Goal: Check status: Check status

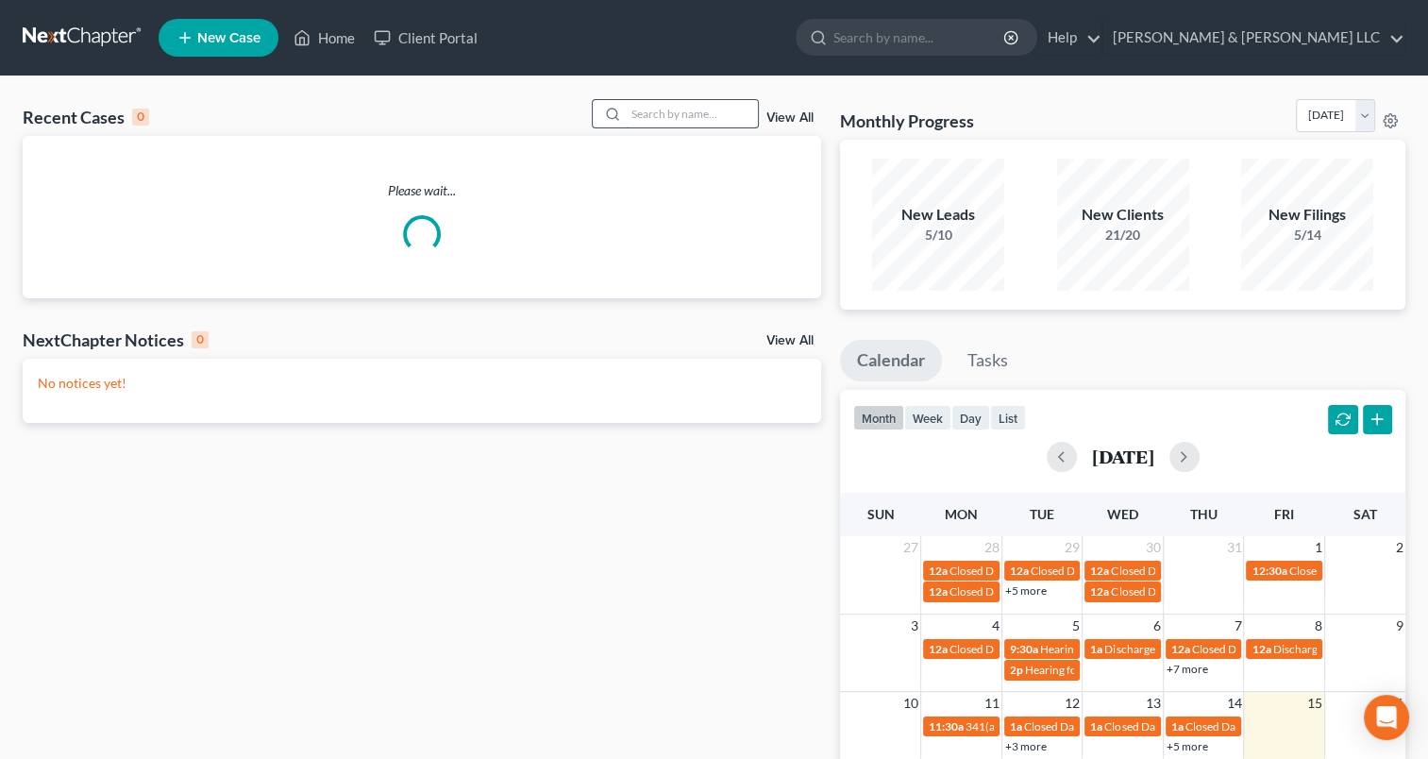
click at [682, 109] on input "search" at bounding box center [692, 113] width 132 height 27
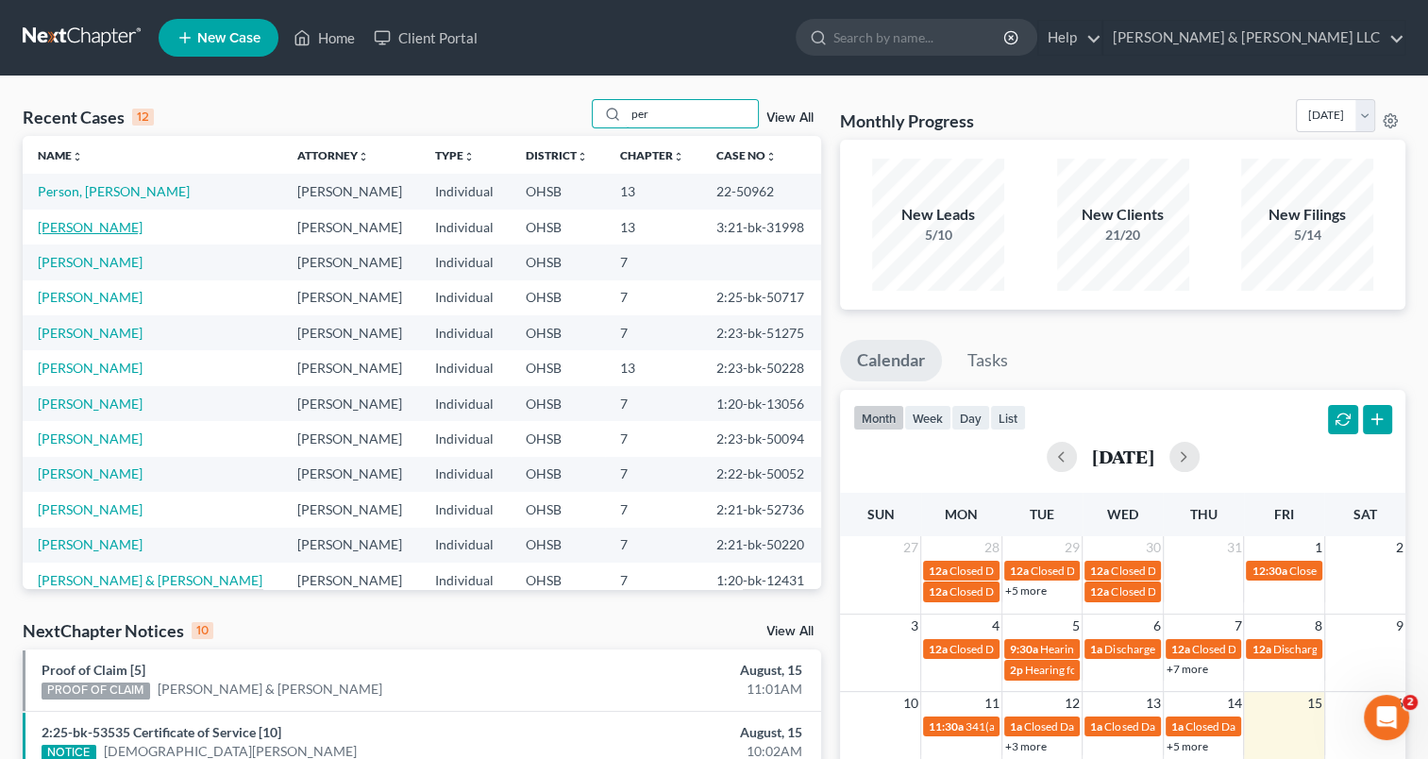
type input "per"
click at [121, 228] on link "[PERSON_NAME]" at bounding box center [90, 227] width 105 height 16
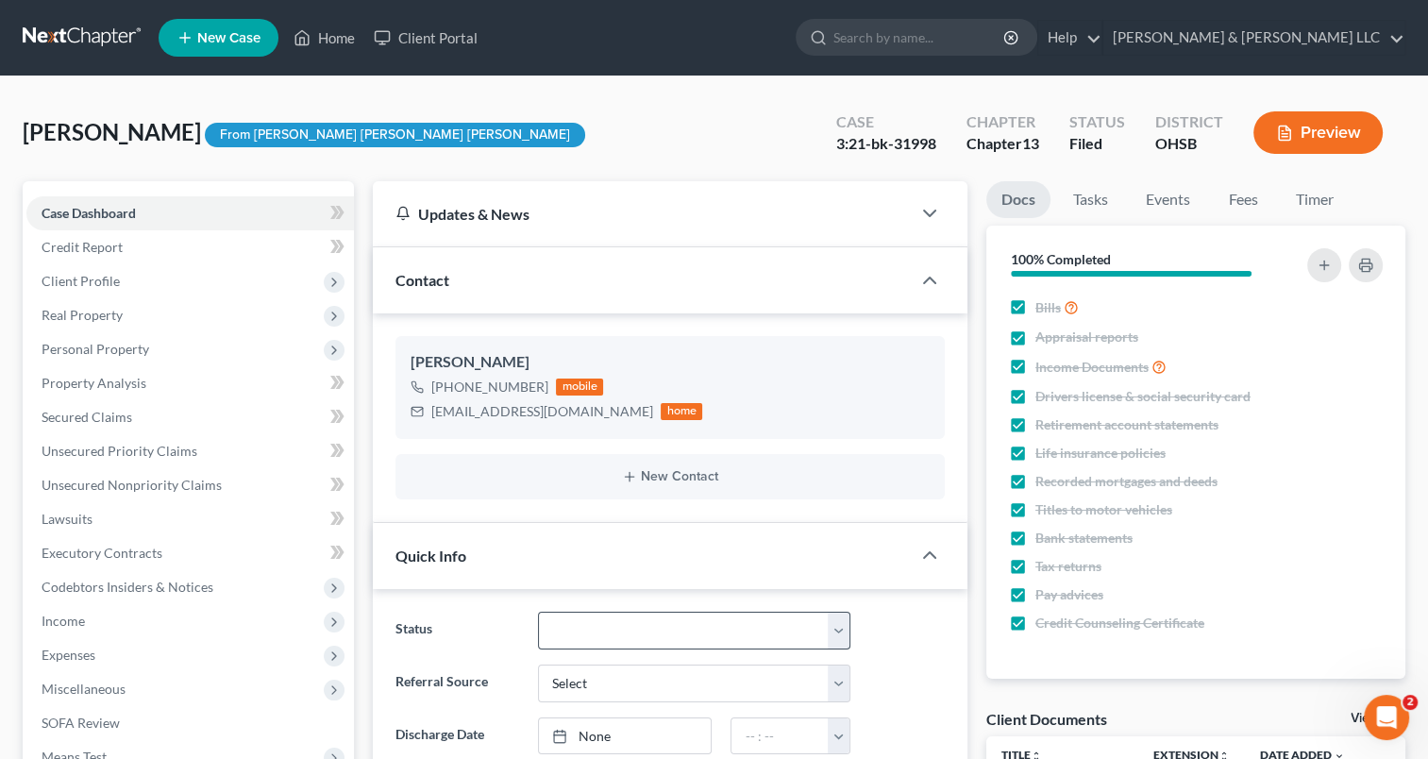
scroll to position [49, 0]
click at [621, 621] on select "Closed Discharged Dismissed Filed In Progress Lead Lost Lead Ready to File Reta…" at bounding box center [694, 631] width 312 height 38
select select "1"
click at [538, 612] on select "Closed Discharged Dismissed Filed In Progress Lead Lost Lead Ready to File Reta…" at bounding box center [694, 631] width 312 height 38
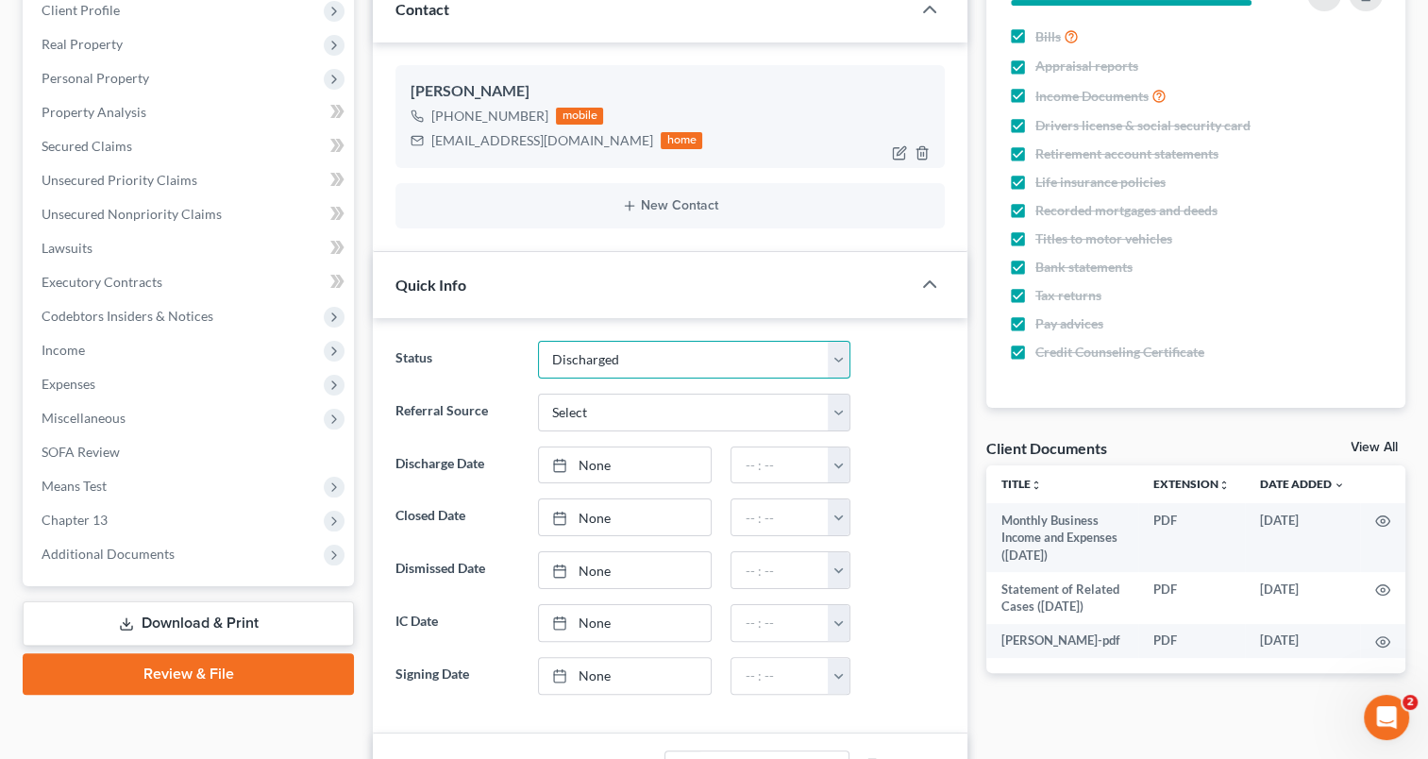
scroll to position [283, 0]
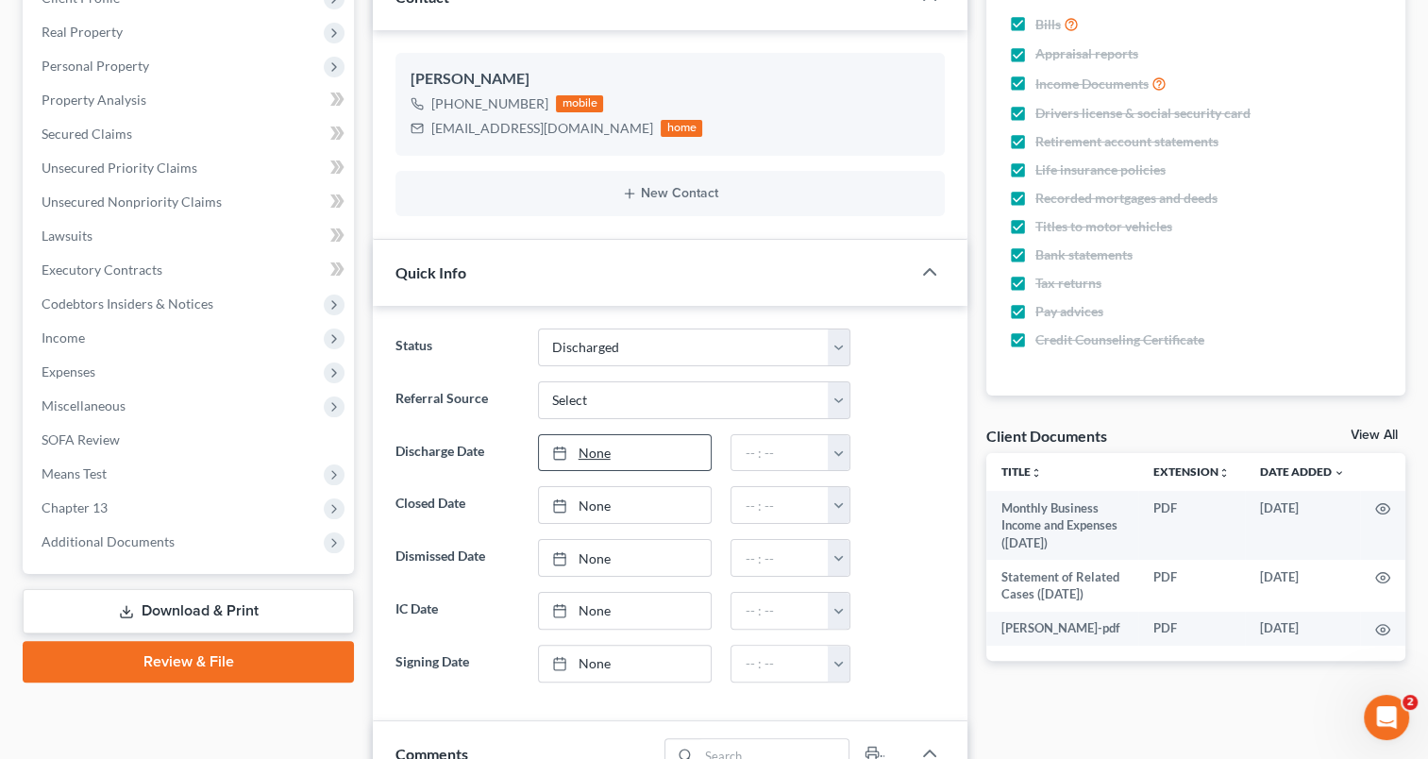
click at [604, 454] on link "None" at bounding box center [625, 453] width 173 height 36
click at [840, 458] on button "button" at bounding box center [838, 453] width 21 height 36
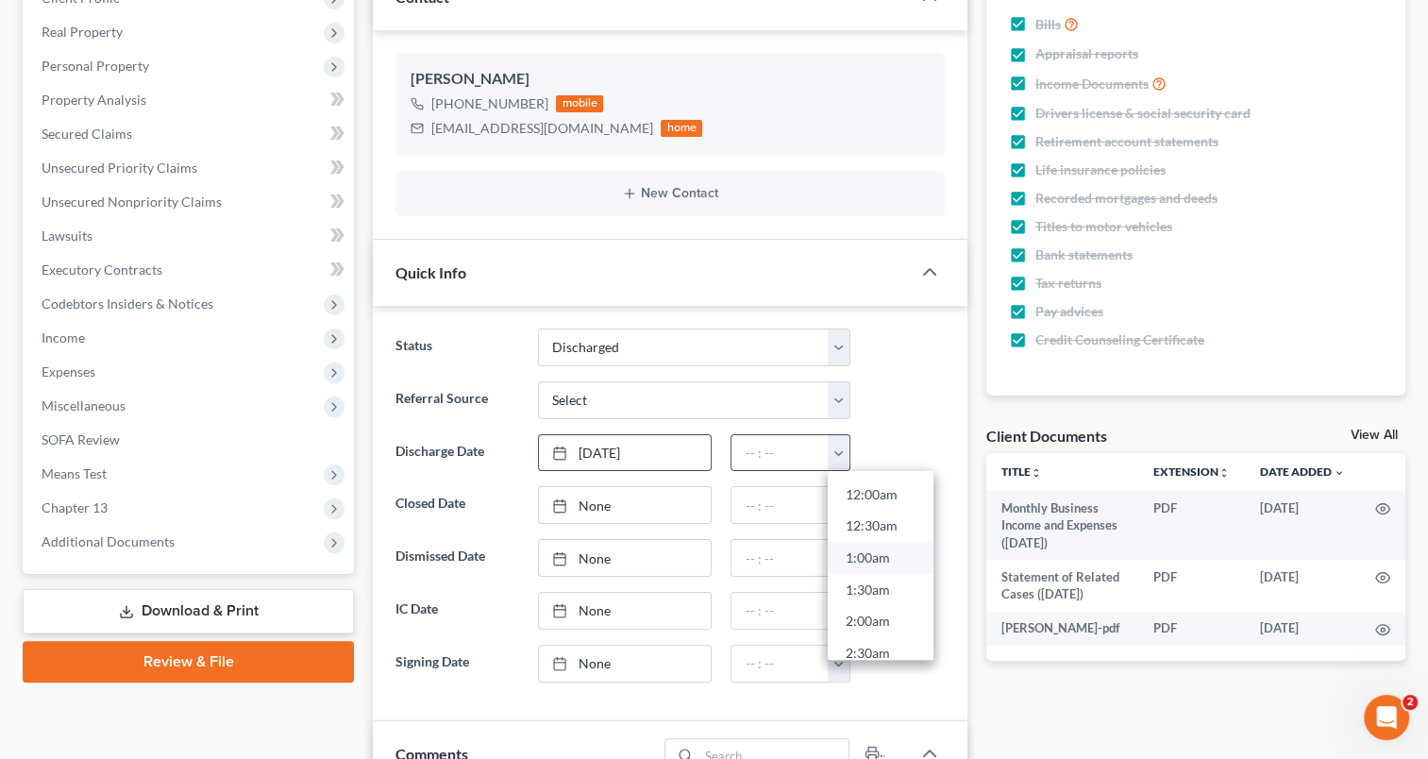
click at [838, 543] on link "1:00am" at bounding box center [881, 558] width 106 height 32
type input "1:00am"
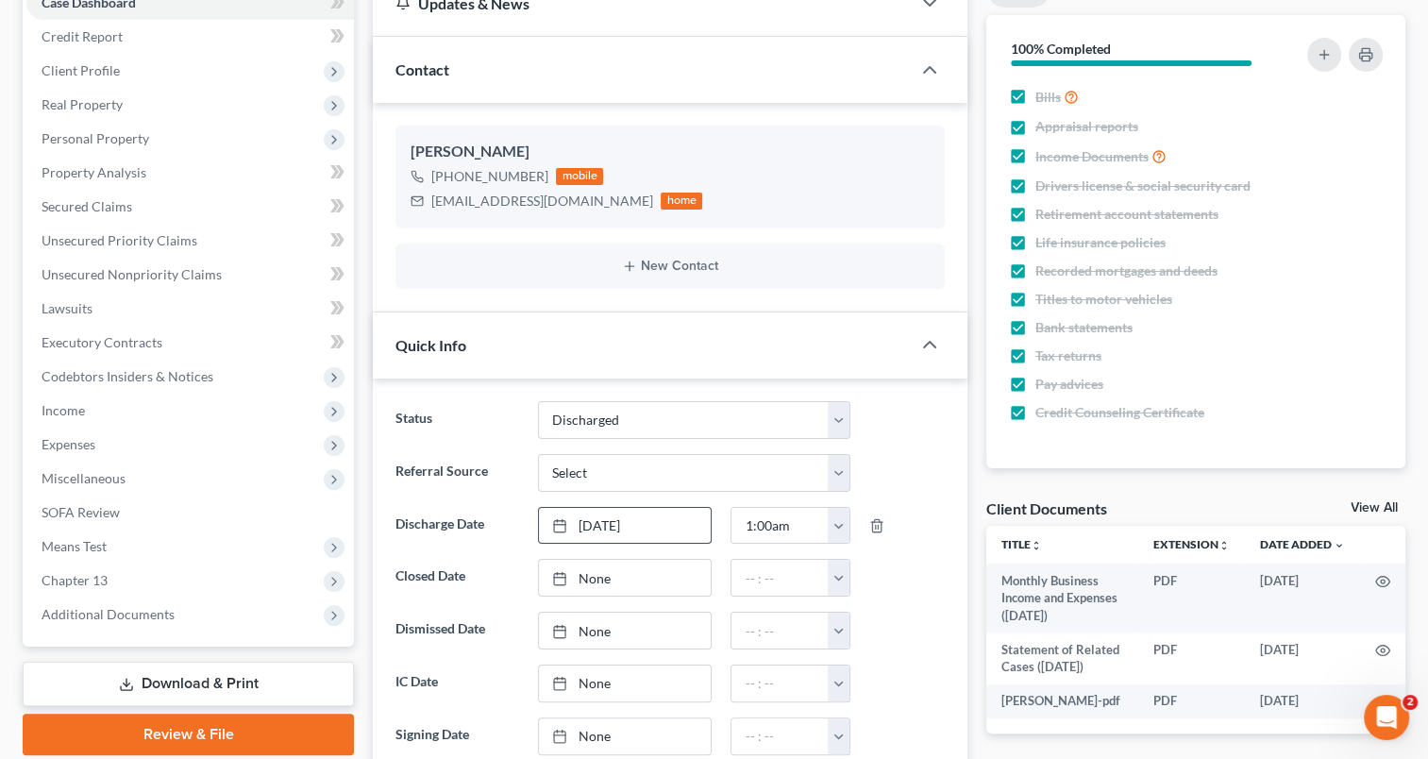
scroll to position [0, 0]
